Goal: Task Accomplishment & Management: Complete application form

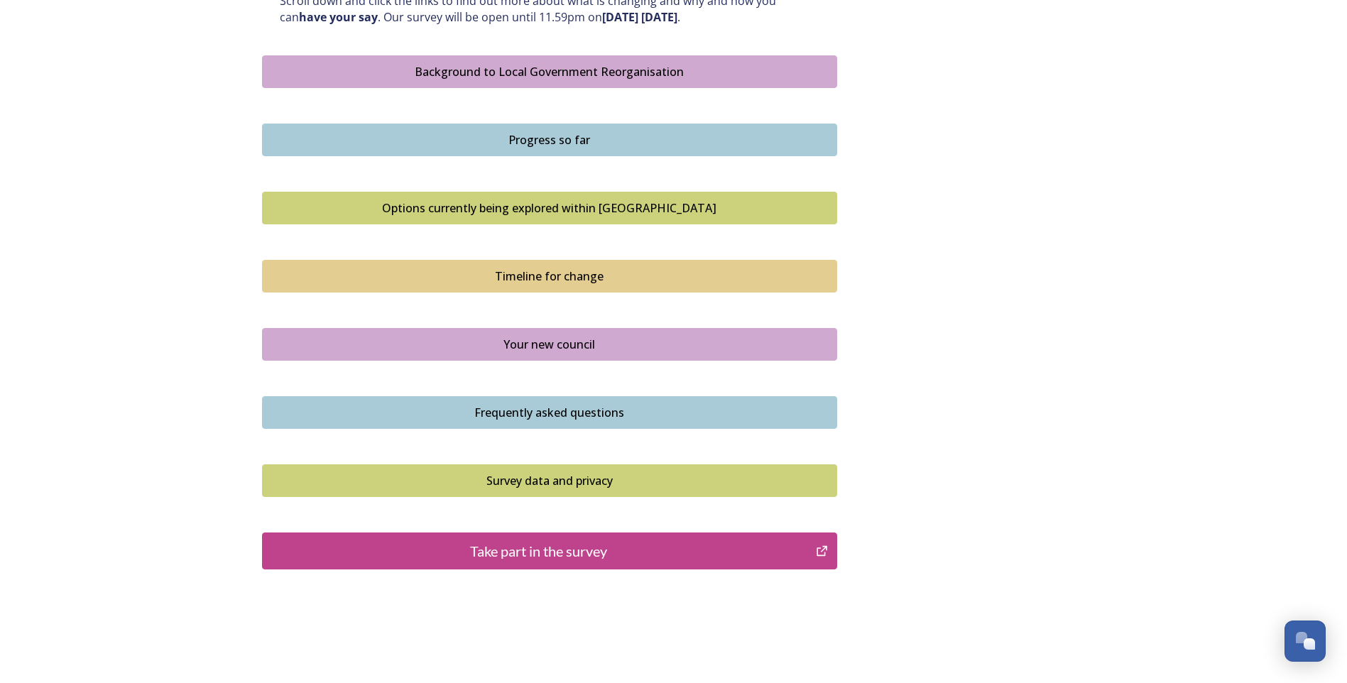
scroll to position [845, 0]
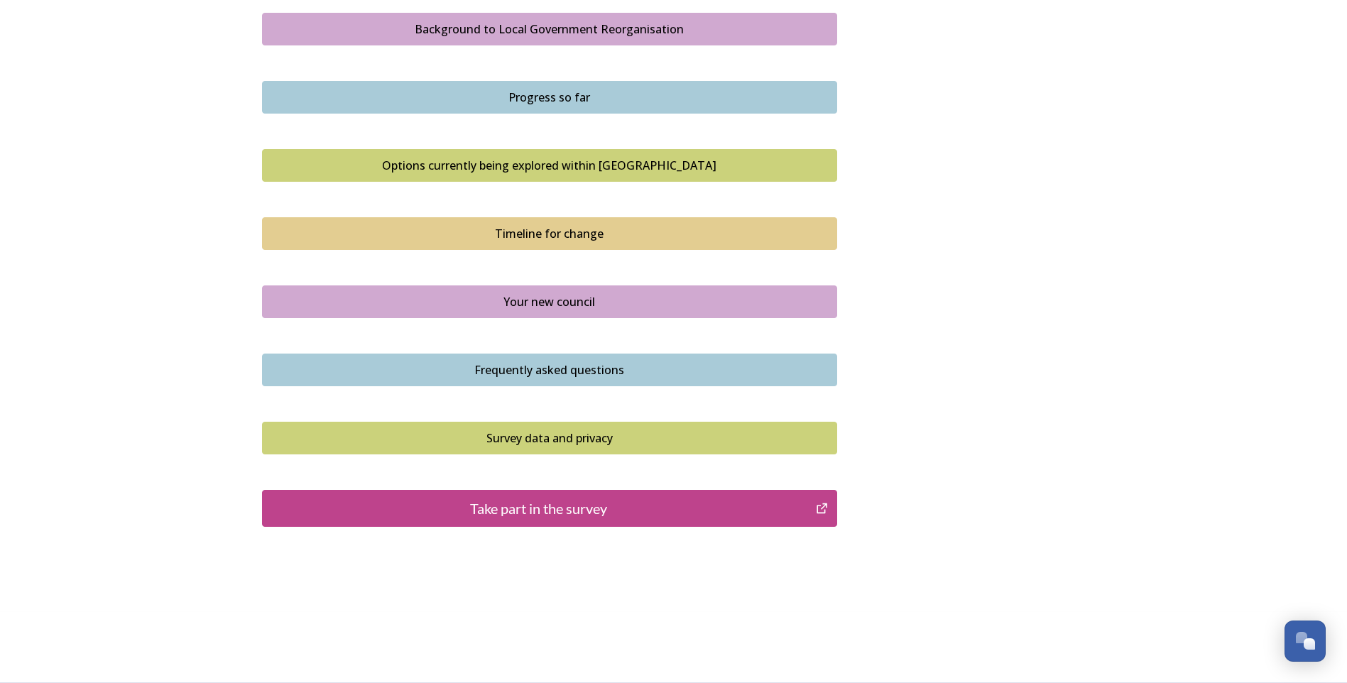
click at [575, 512] on div "Take part in the survey" at bounding box center [539, 508] width 539 height 21
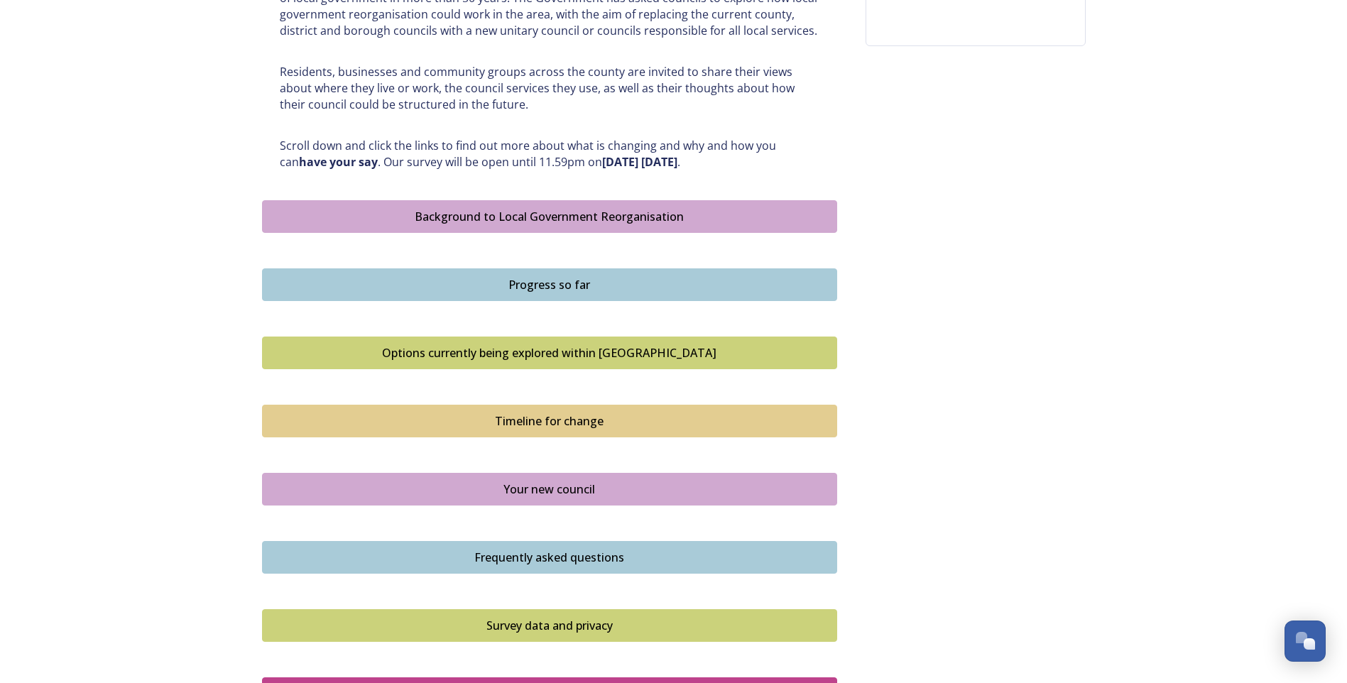
scroll to position [703, 0]
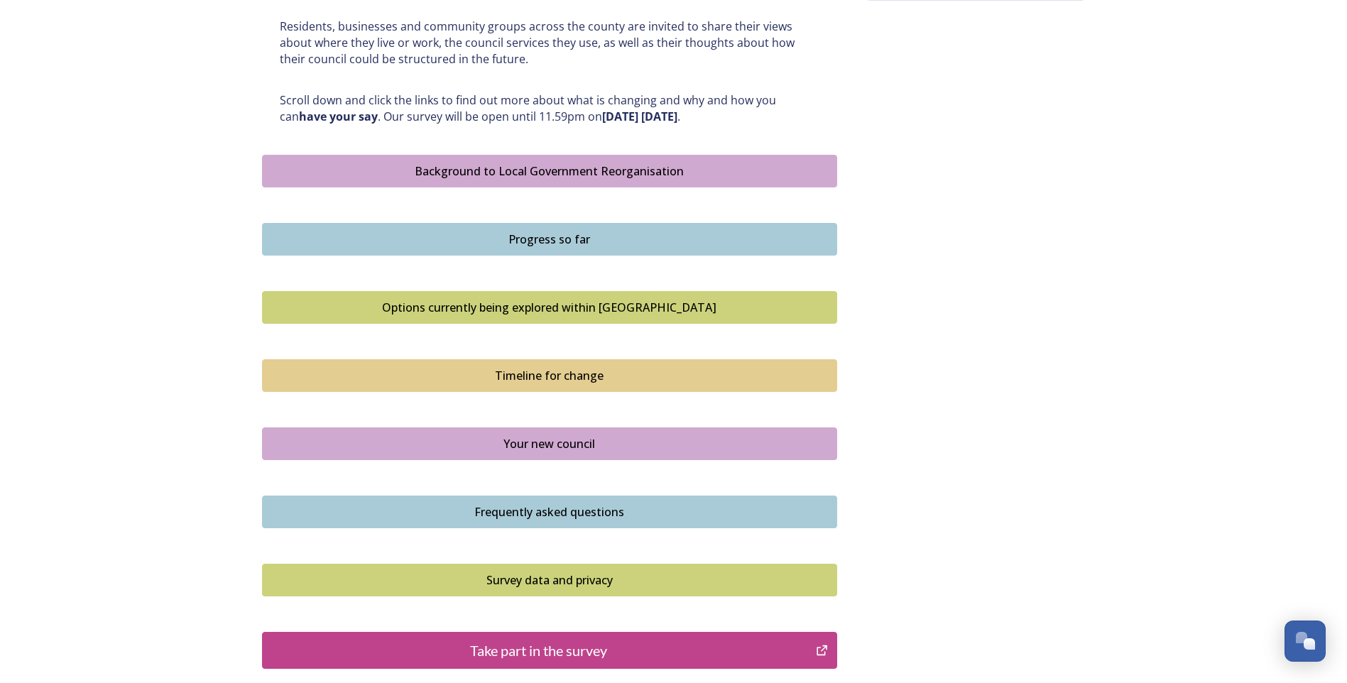
click at [610, 310] on div "Options currently being explored within West Sussex" at bounding box center [549, 307] width 559 height 17
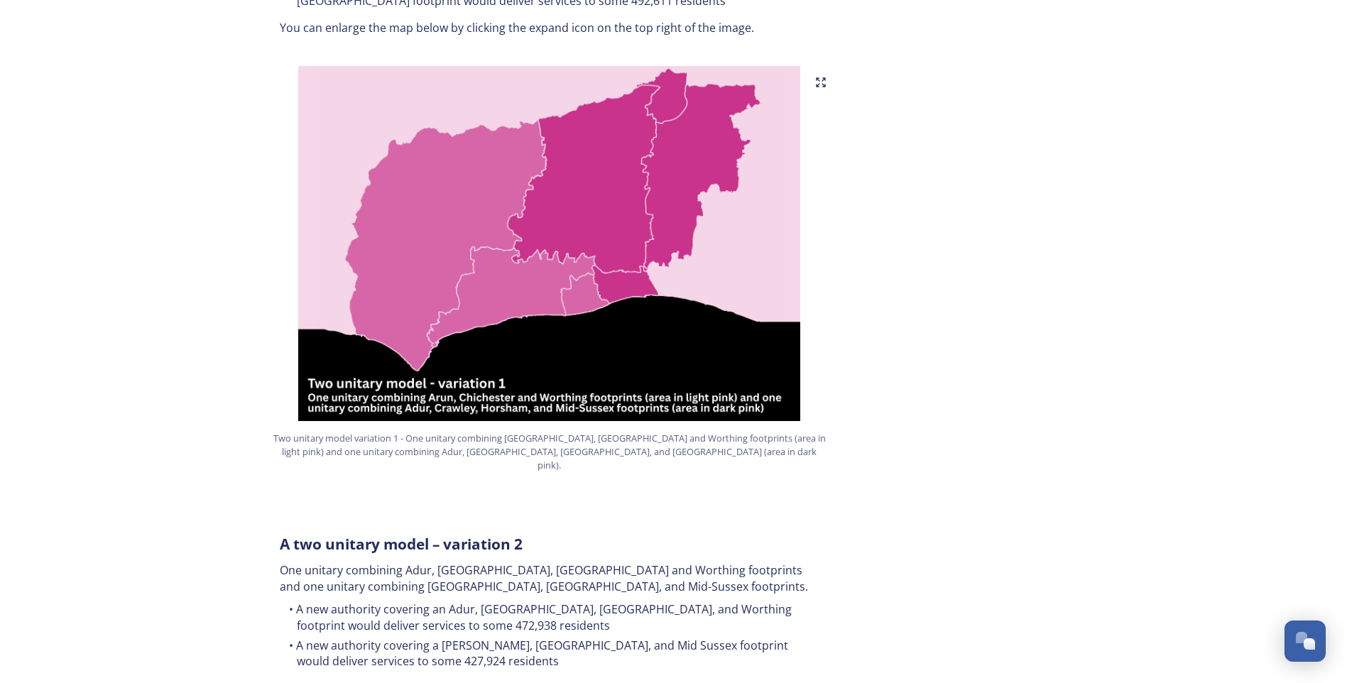
scroll to position [710, 0]
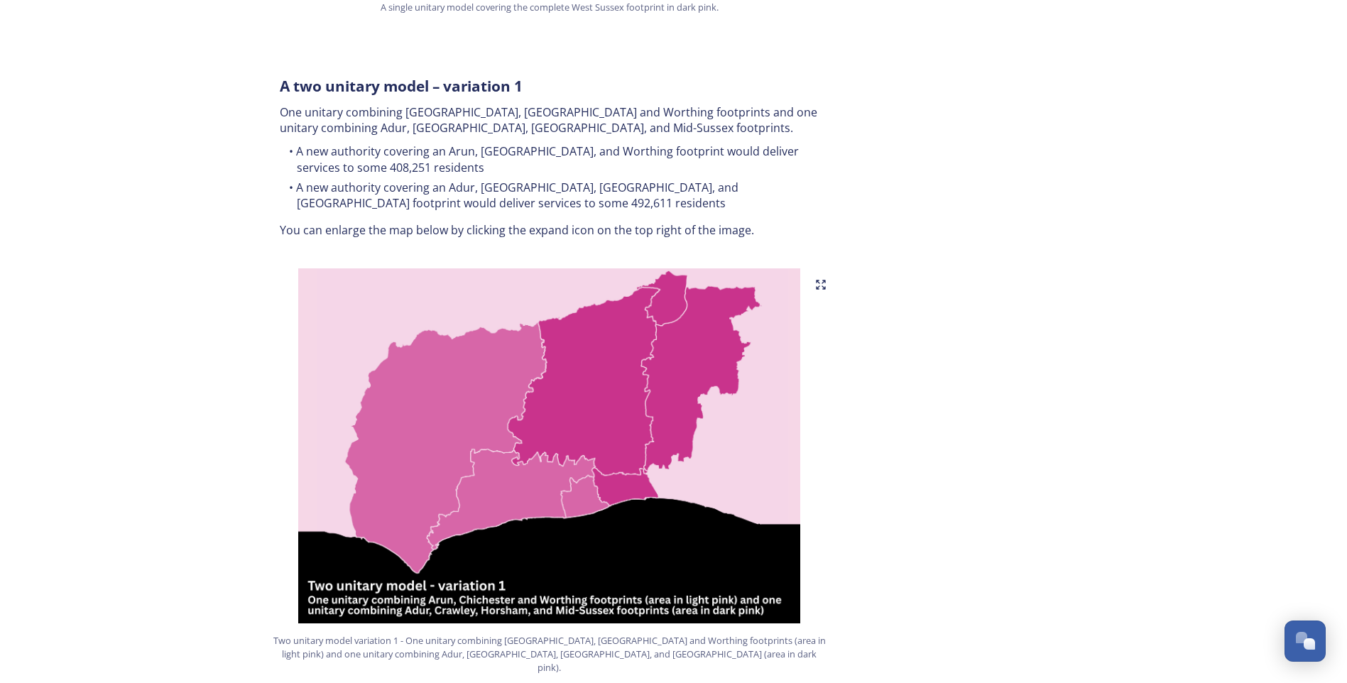
drag, startPoint x: 882, startPoint y: 310, endPoint x: 853, endPoint y: 293, distance: 33.1
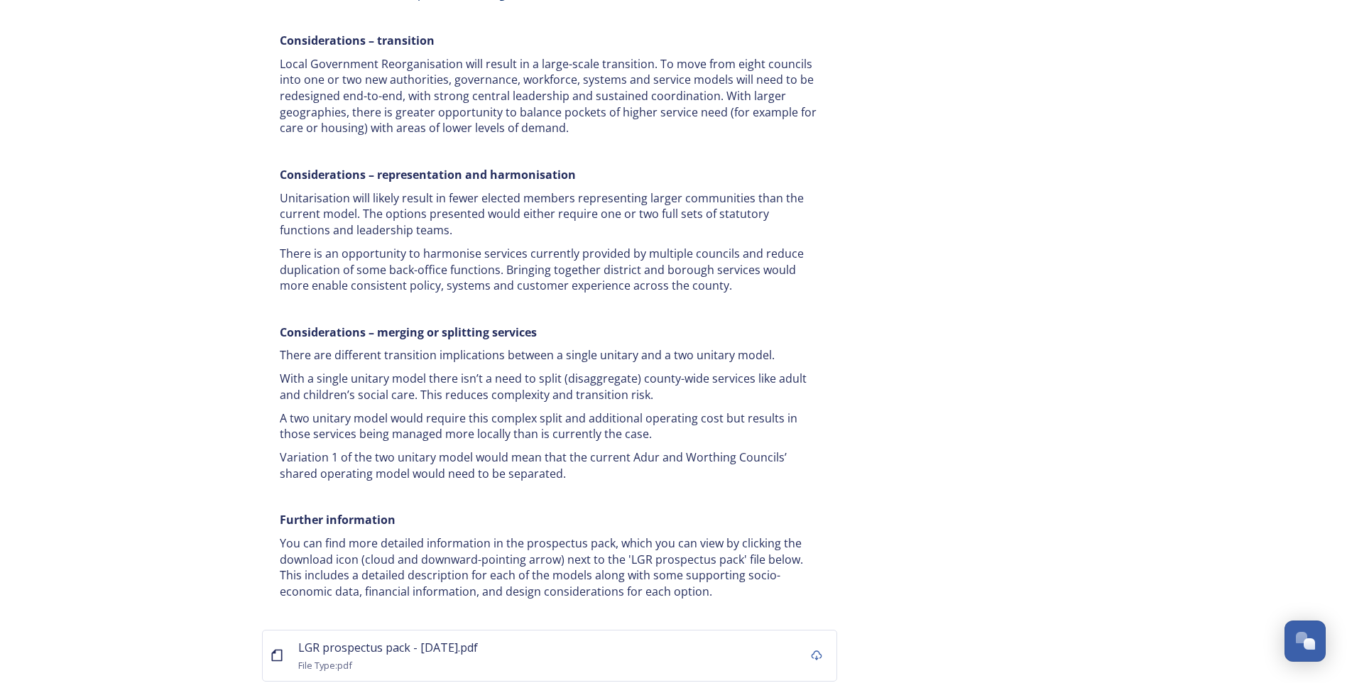
scroll to position [2664, 0]
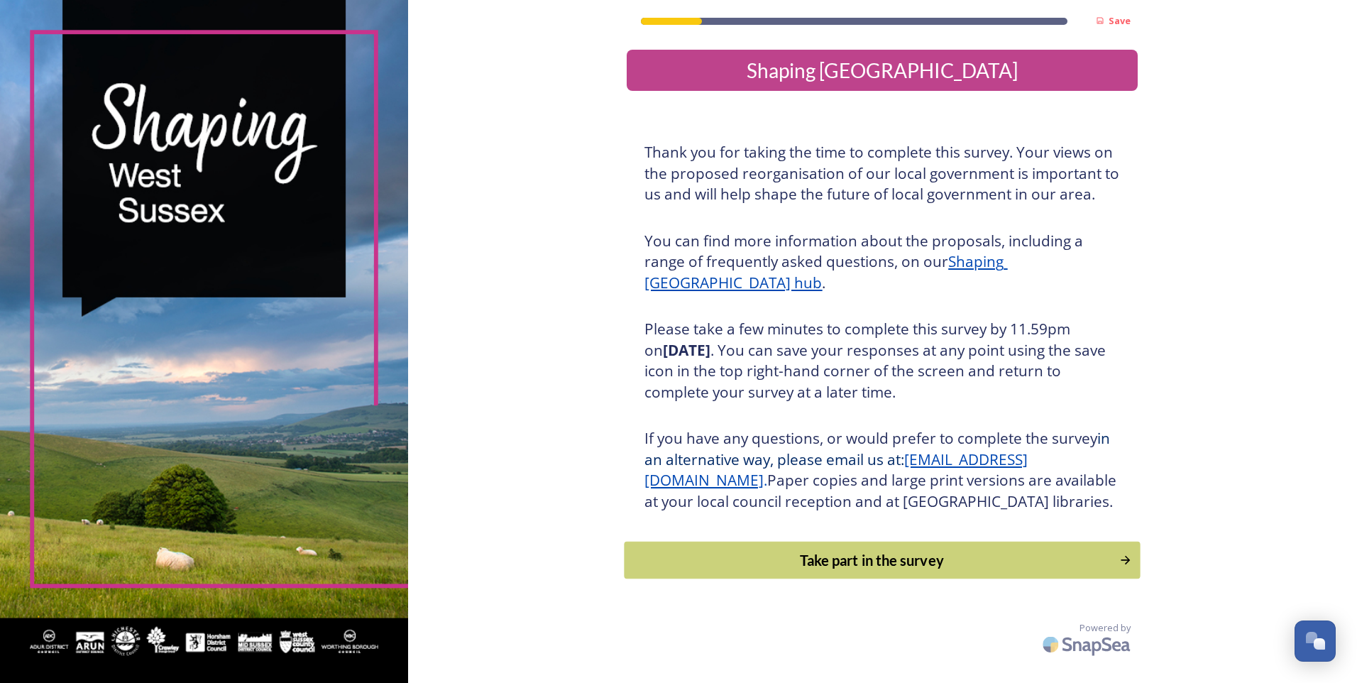
click at [860, 571] on div "Take part in the survey" at bounding box center [873, 559] width 480 height 21
